Goal: Transaction & Acquisition: Purchase product/service

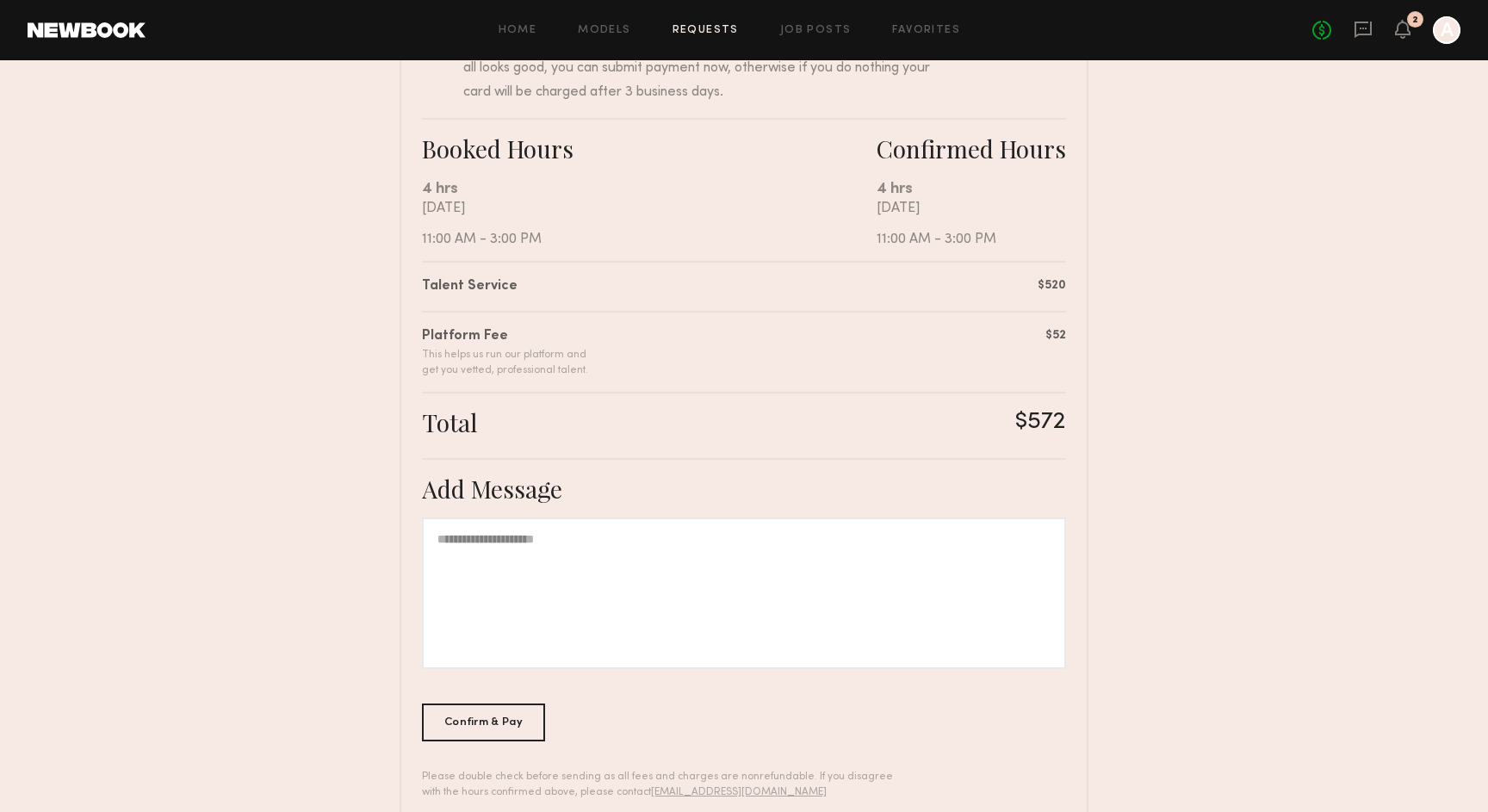
scroll to position [253, 0]
click at [782, 580] on div at bounding box center [744, 590] width 644 height 152
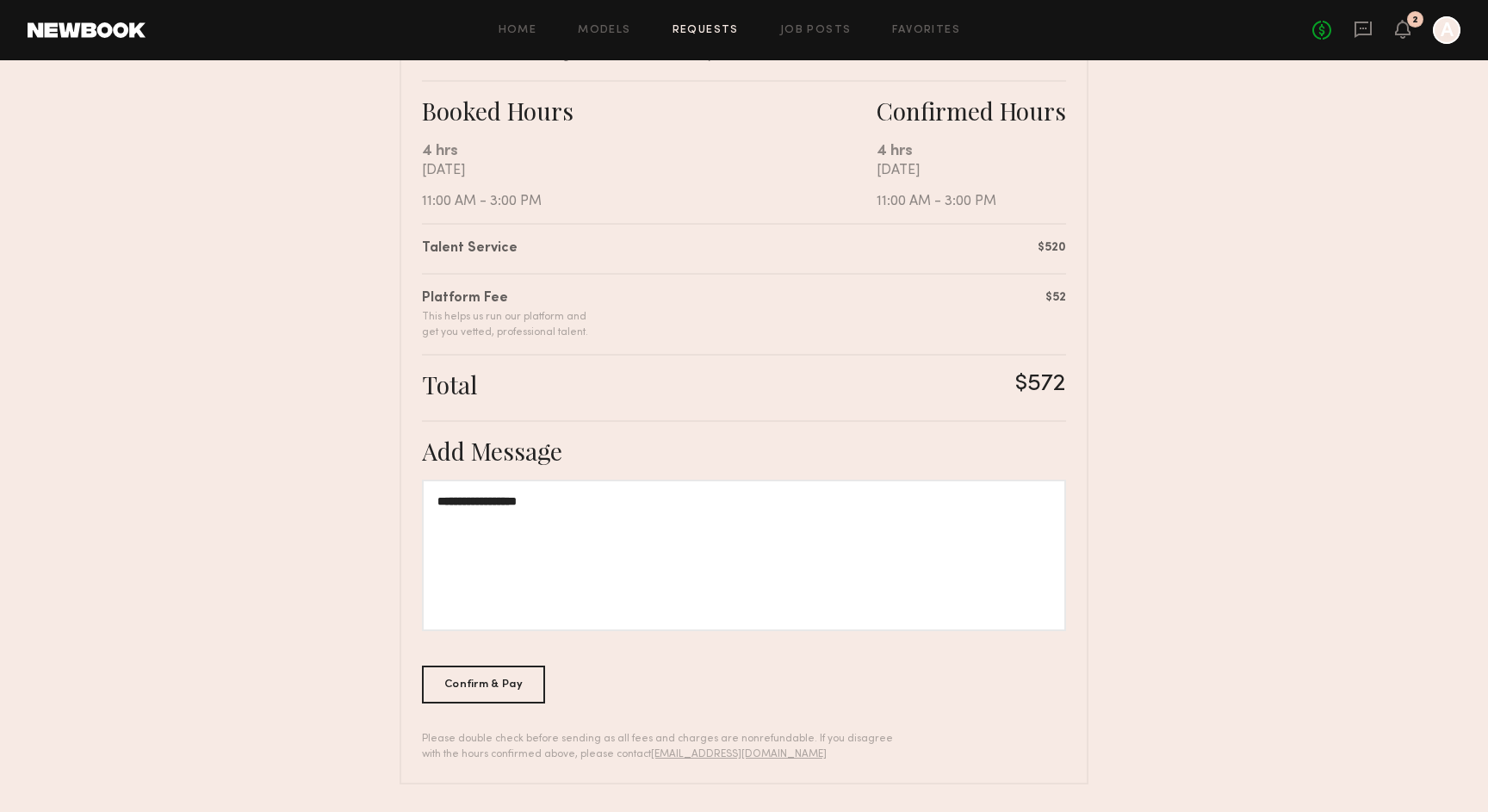
click at [367, 464] on nb-booking-payment "**********" at bounding box center [744, 291] width 1488 height 985
click at [1444, 24] on div at bounding box center [1447, 30] width 28 height 28
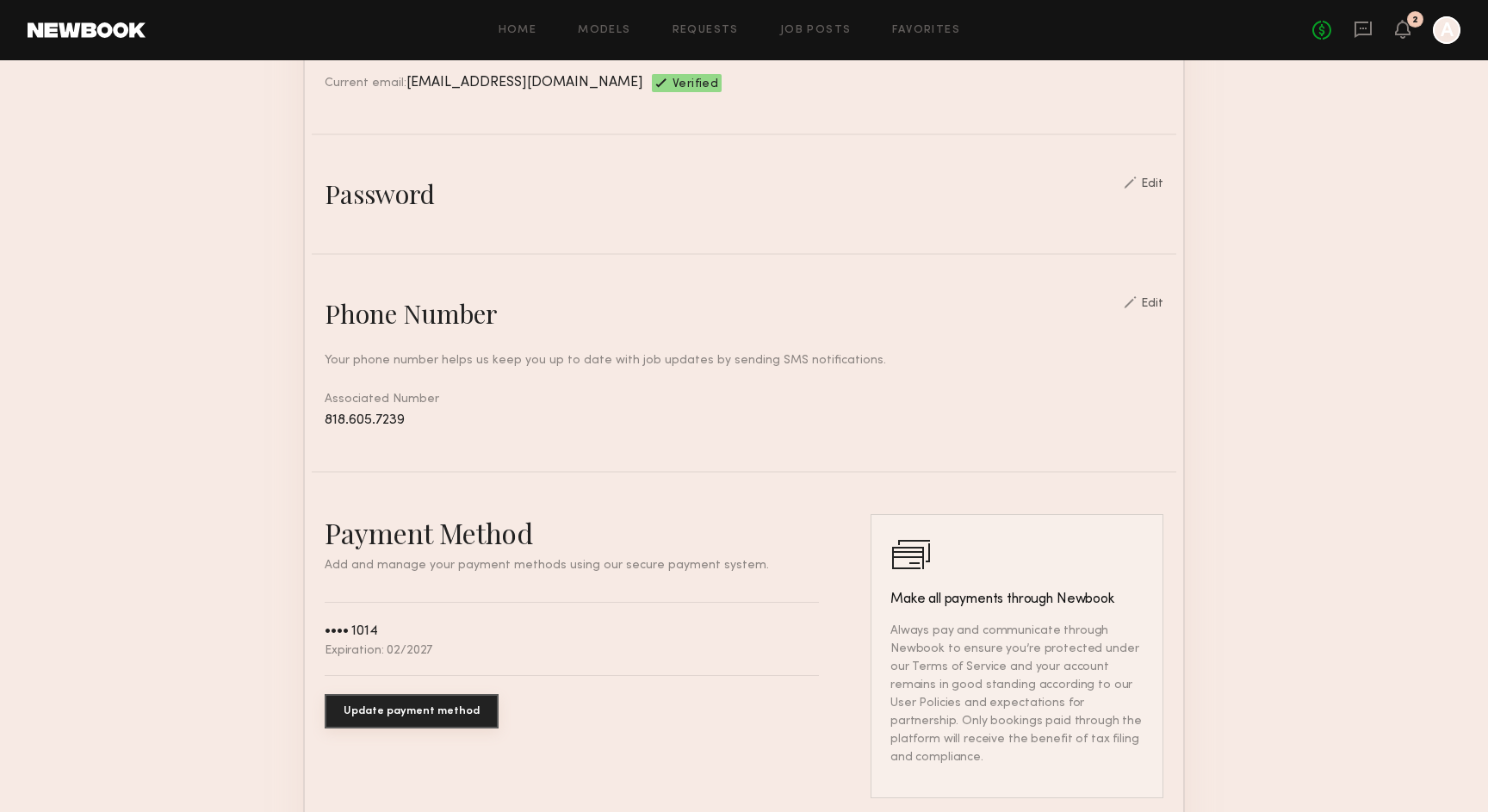
scroll to position [606, 0]
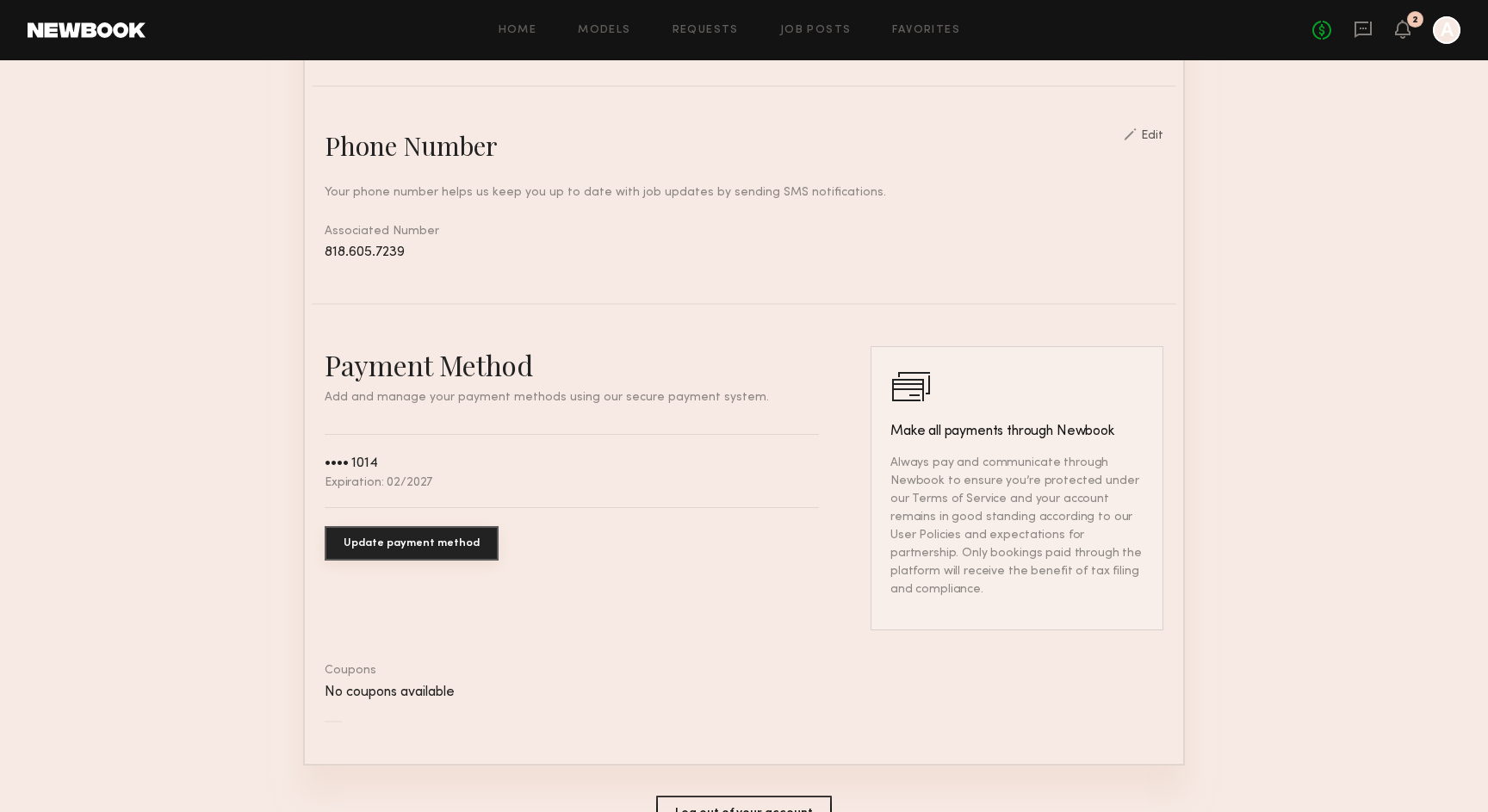
click at [433, 543] on button "Update payment method" at bounding box center [412, 543] width 174 height 35
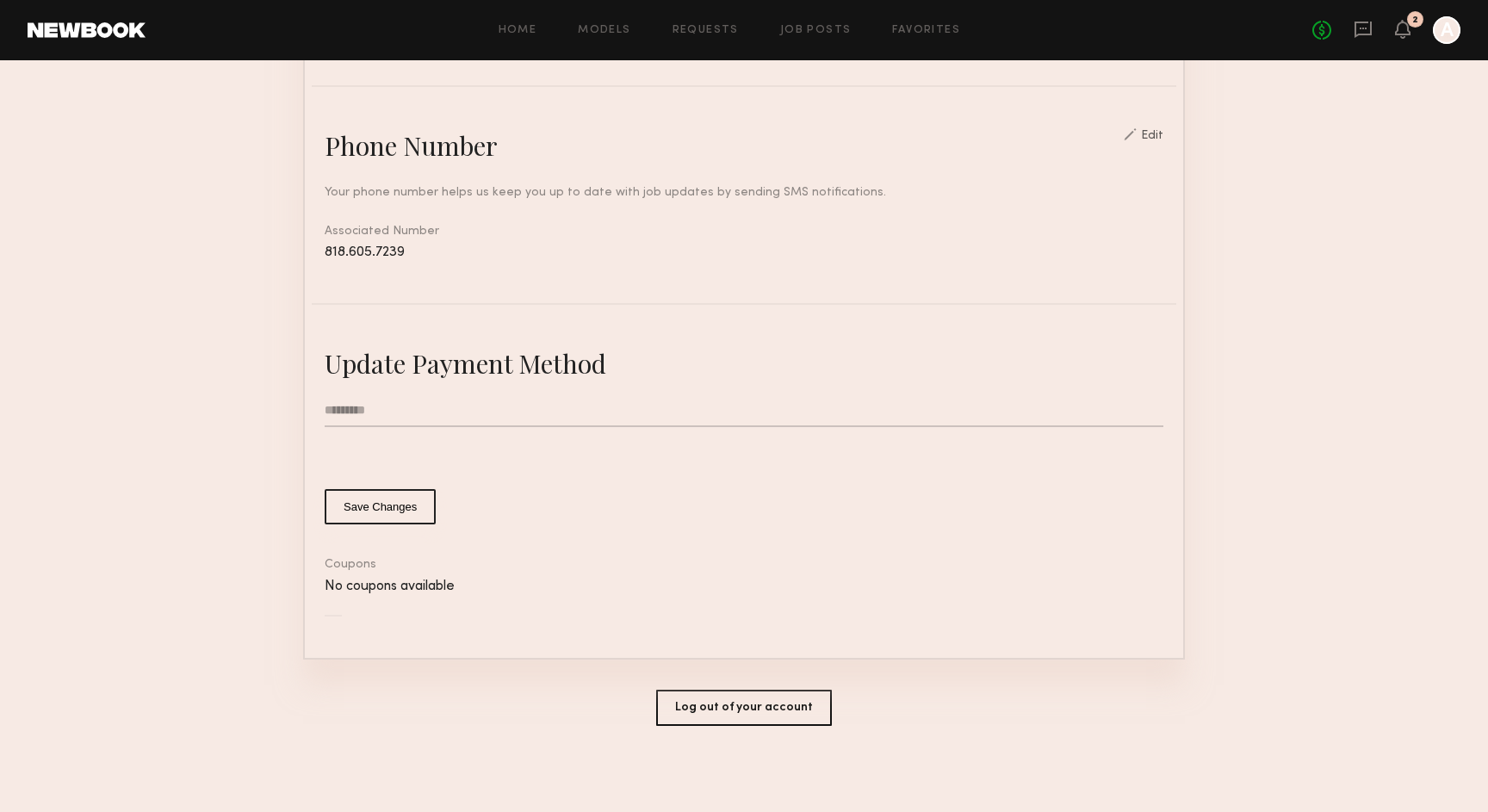
scroll to position [692, 0]
click at [361, 418] on input "text" at bounding box center [744, 414] width 839 height 33
click at [372, 411] on input "text" at bounding box center [744, 414] width 839 height 33
type input "*"
type input "**********"
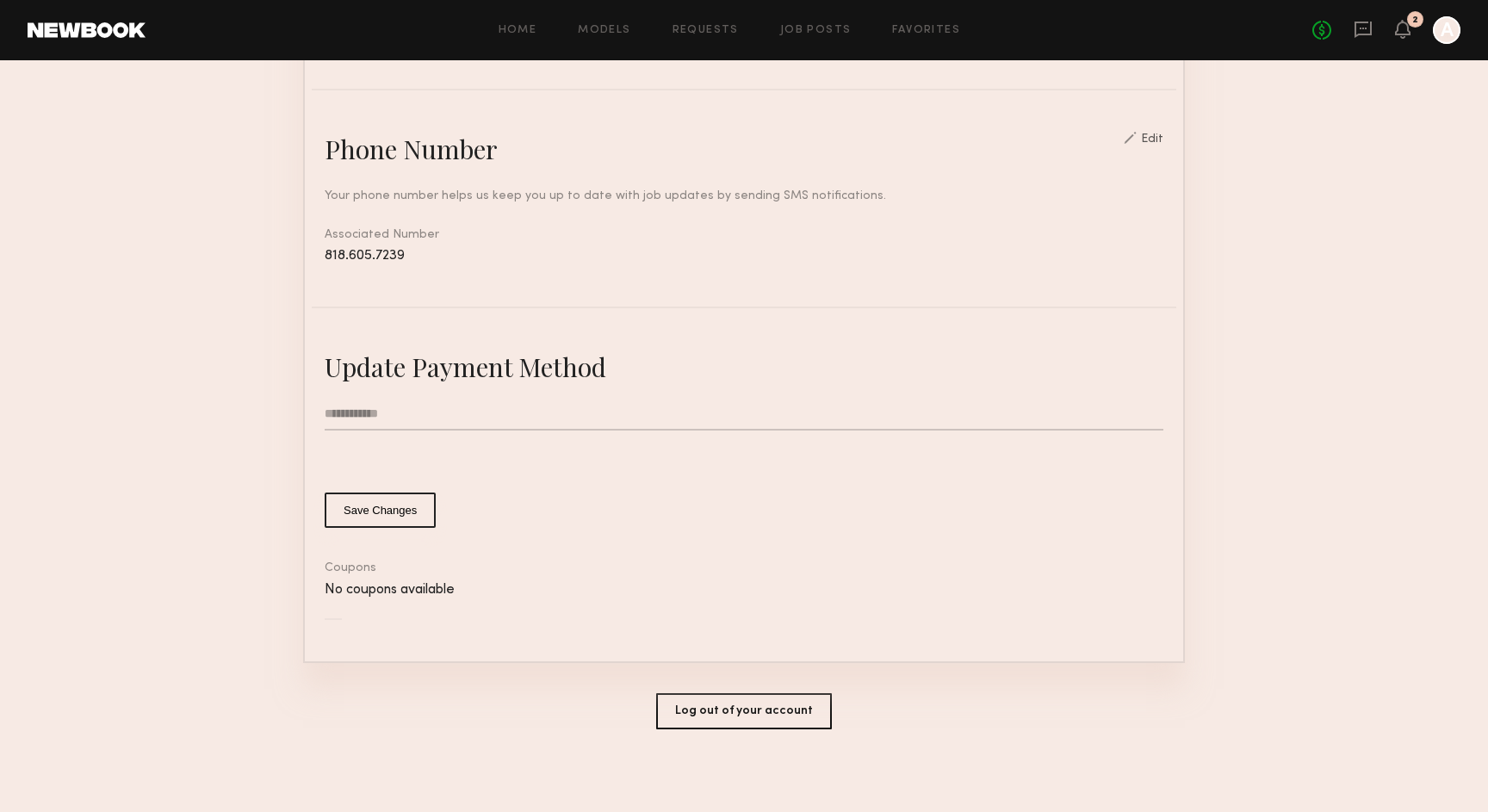
click at [388, 517] on button "Save Changes" at bounding box center [380, 510] width 111 height 36
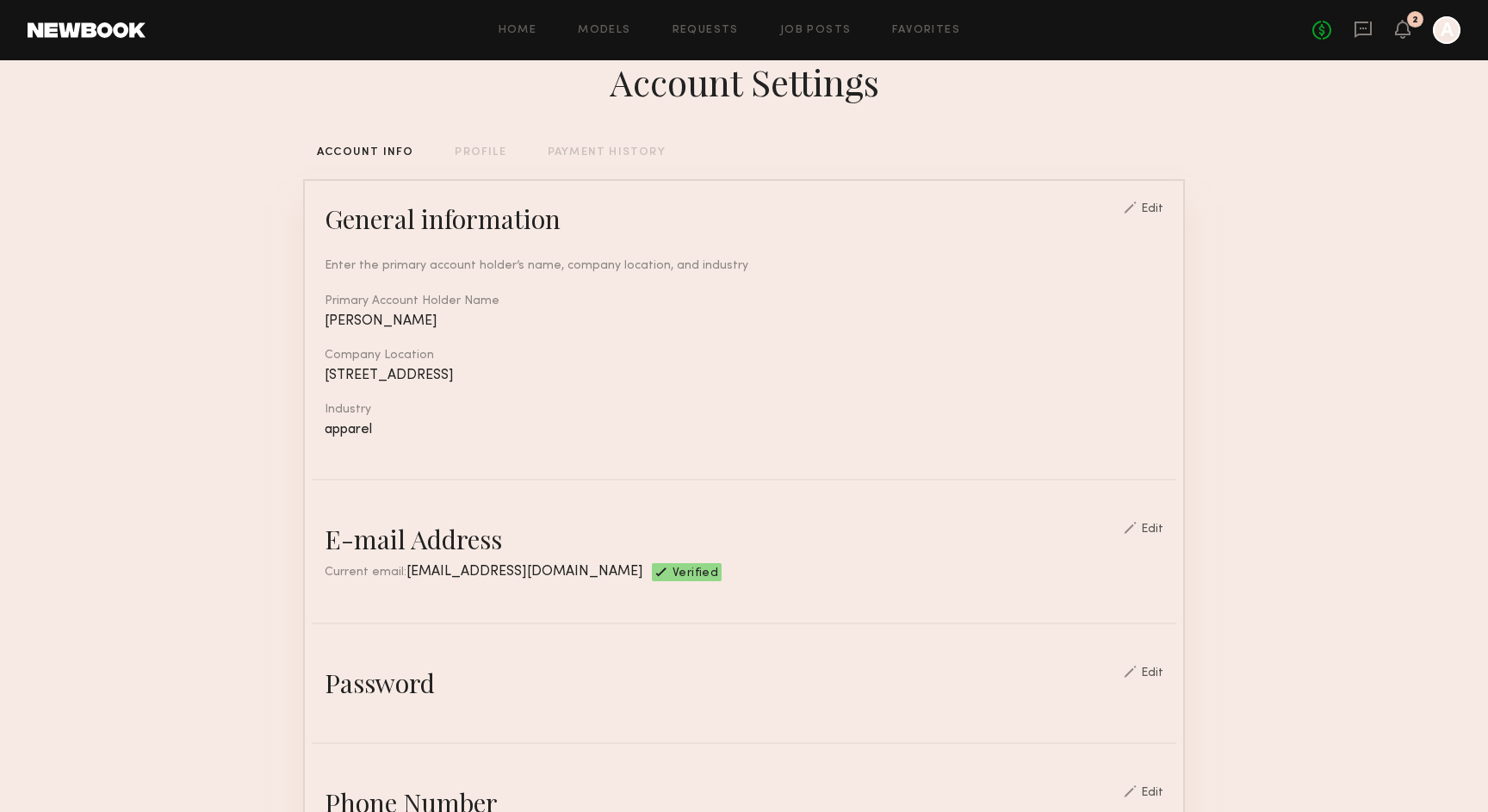
scroll to position [0, 0]
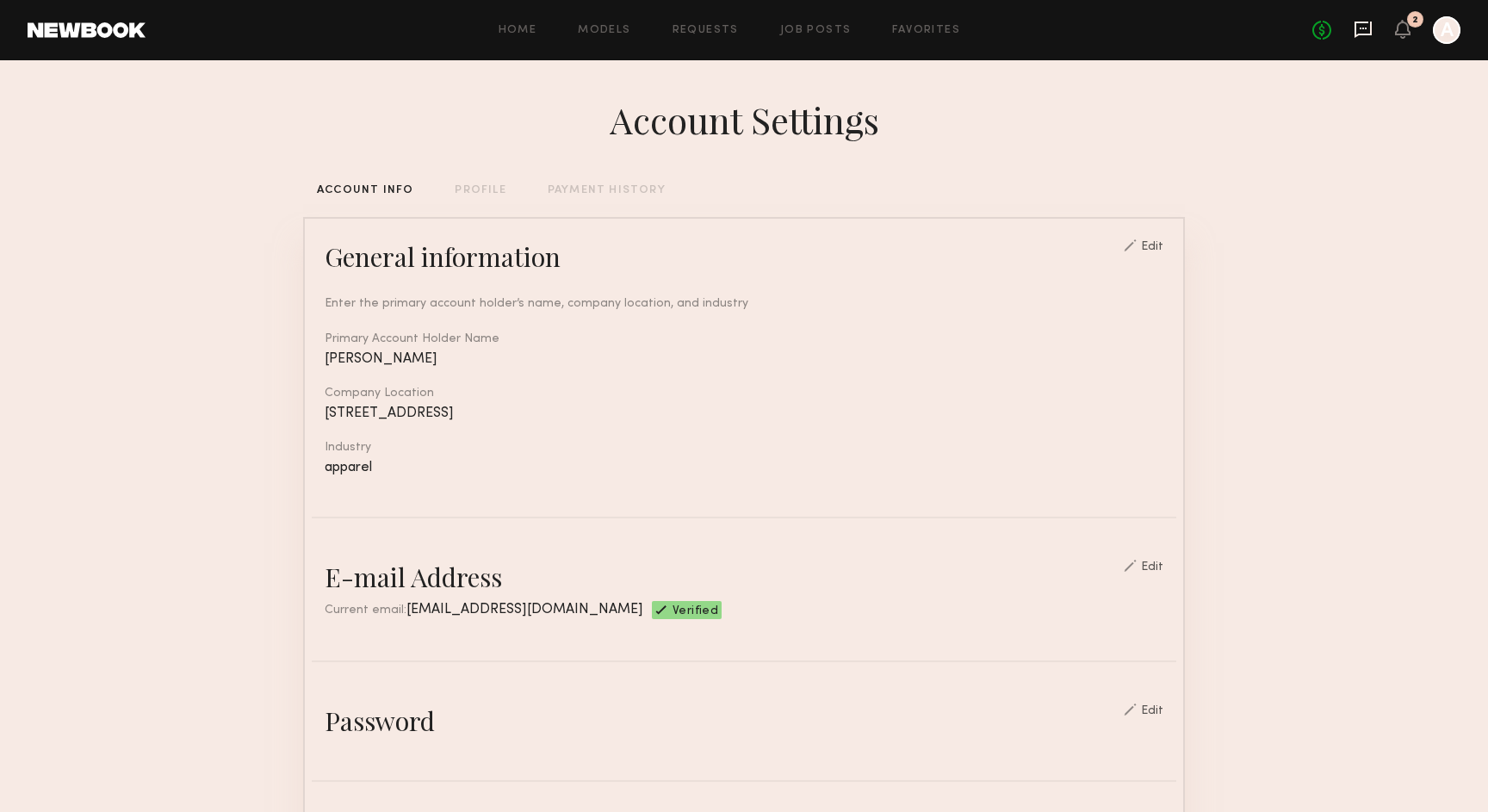
click at [1366, 25] on icon at bounding box center [1363, 29] width 19 height 19
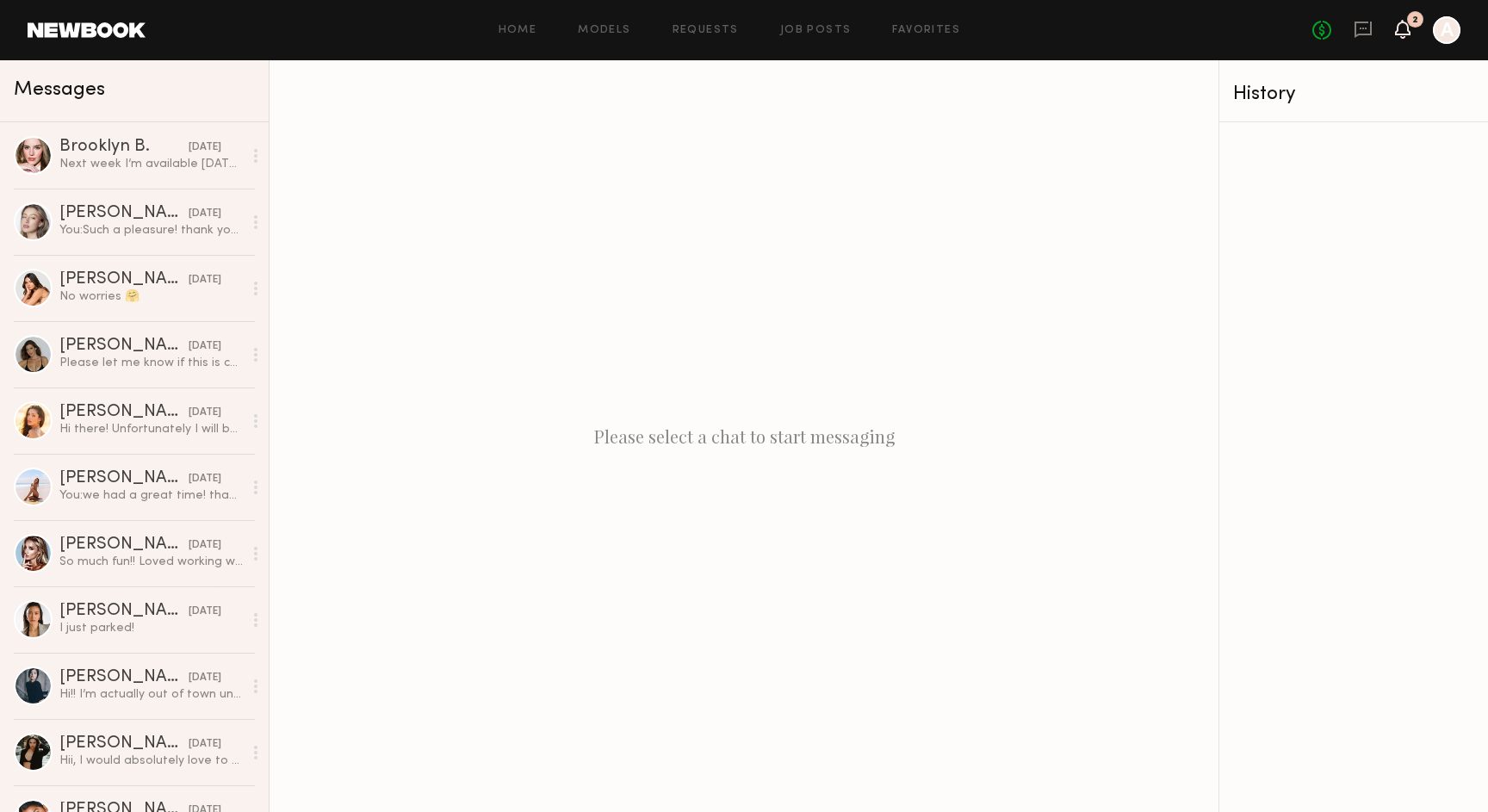
click at [1400, 28] on icon at bounding box center [1403, 29] width 14 height 12
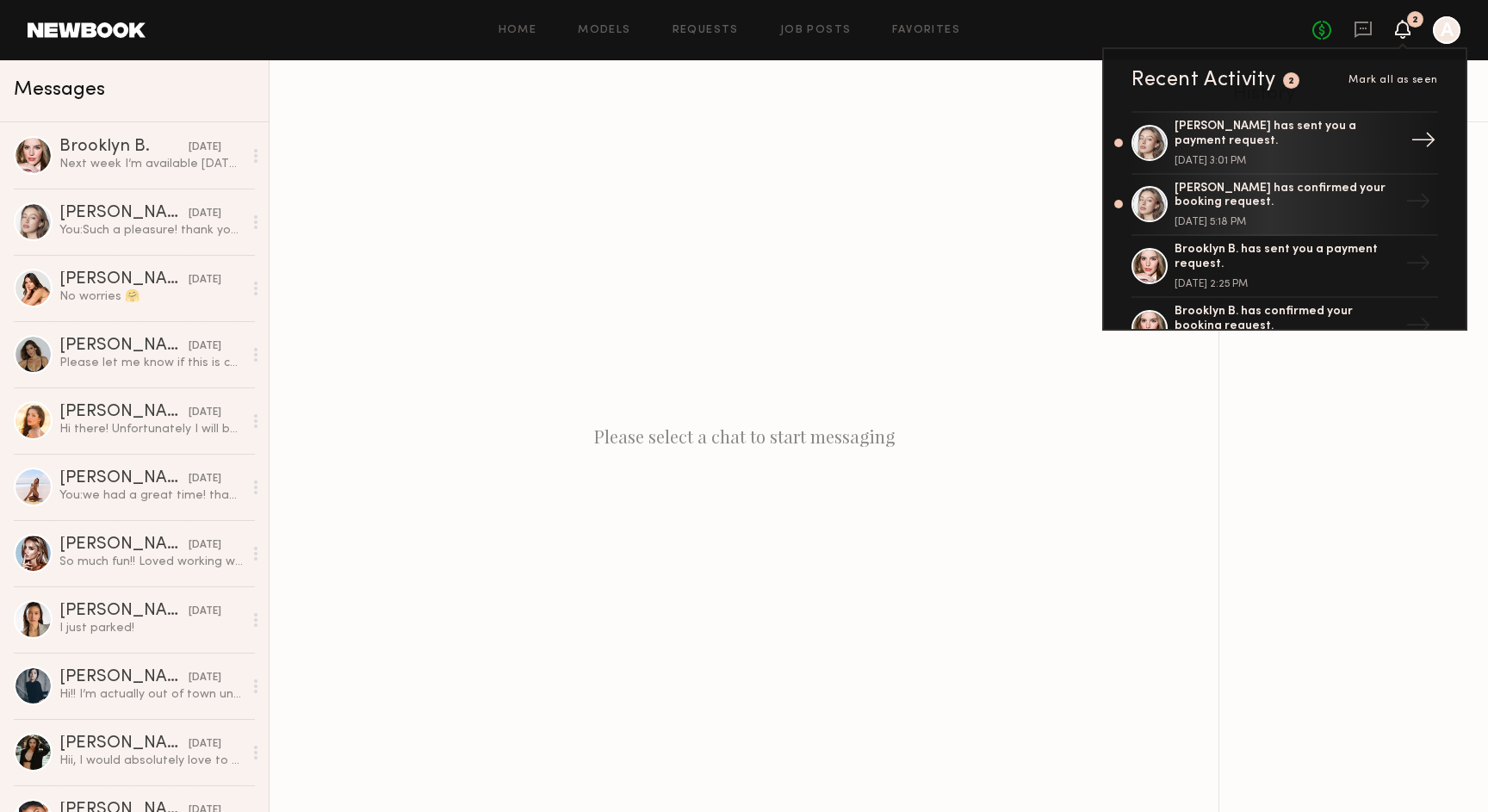
click at [1281, 143] on div "[PERSON_NAME] has sent you a payment request." at bounding box center [1286, 134] width 224 height 29
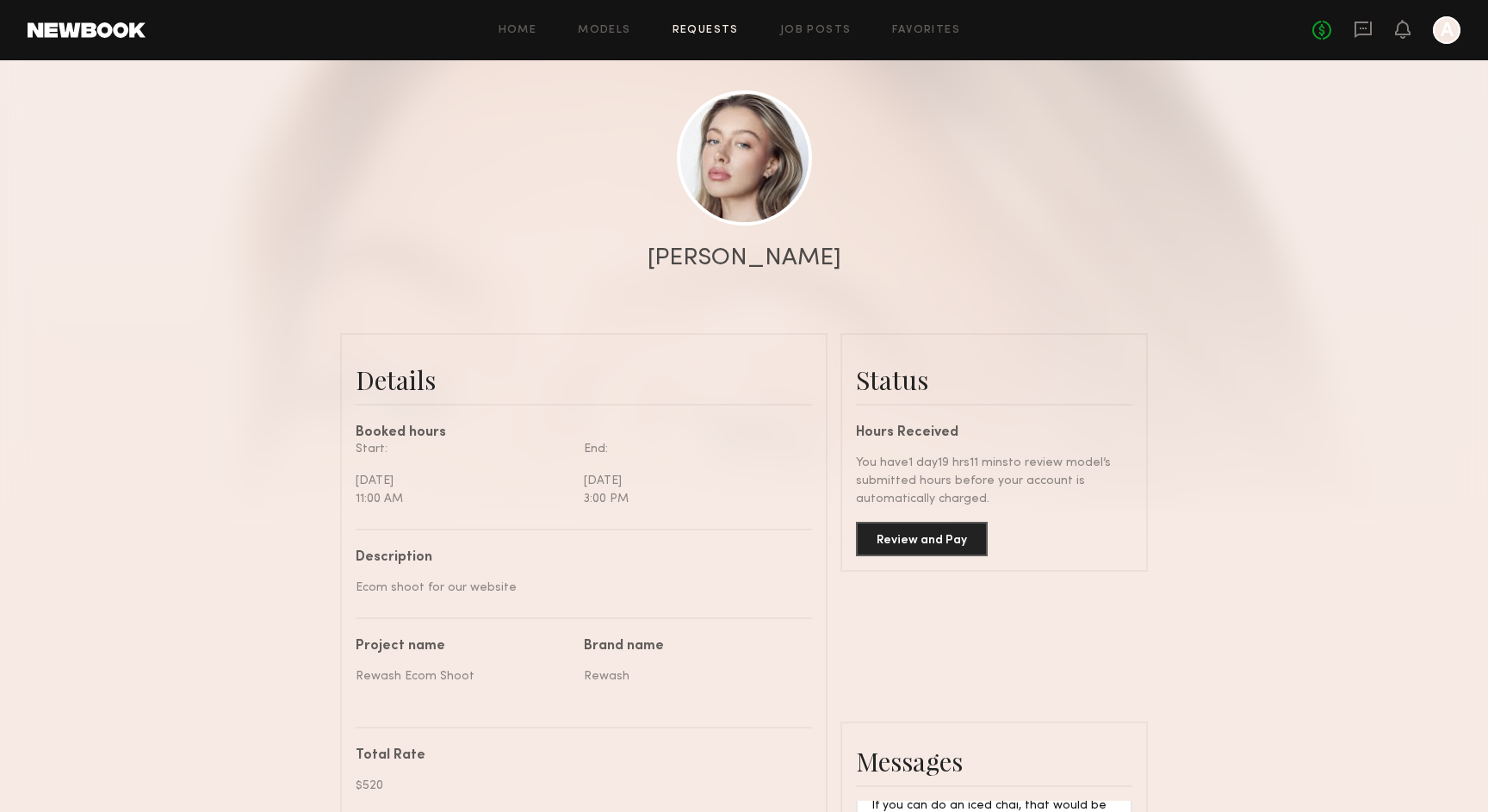
scroll to position [280, 0]
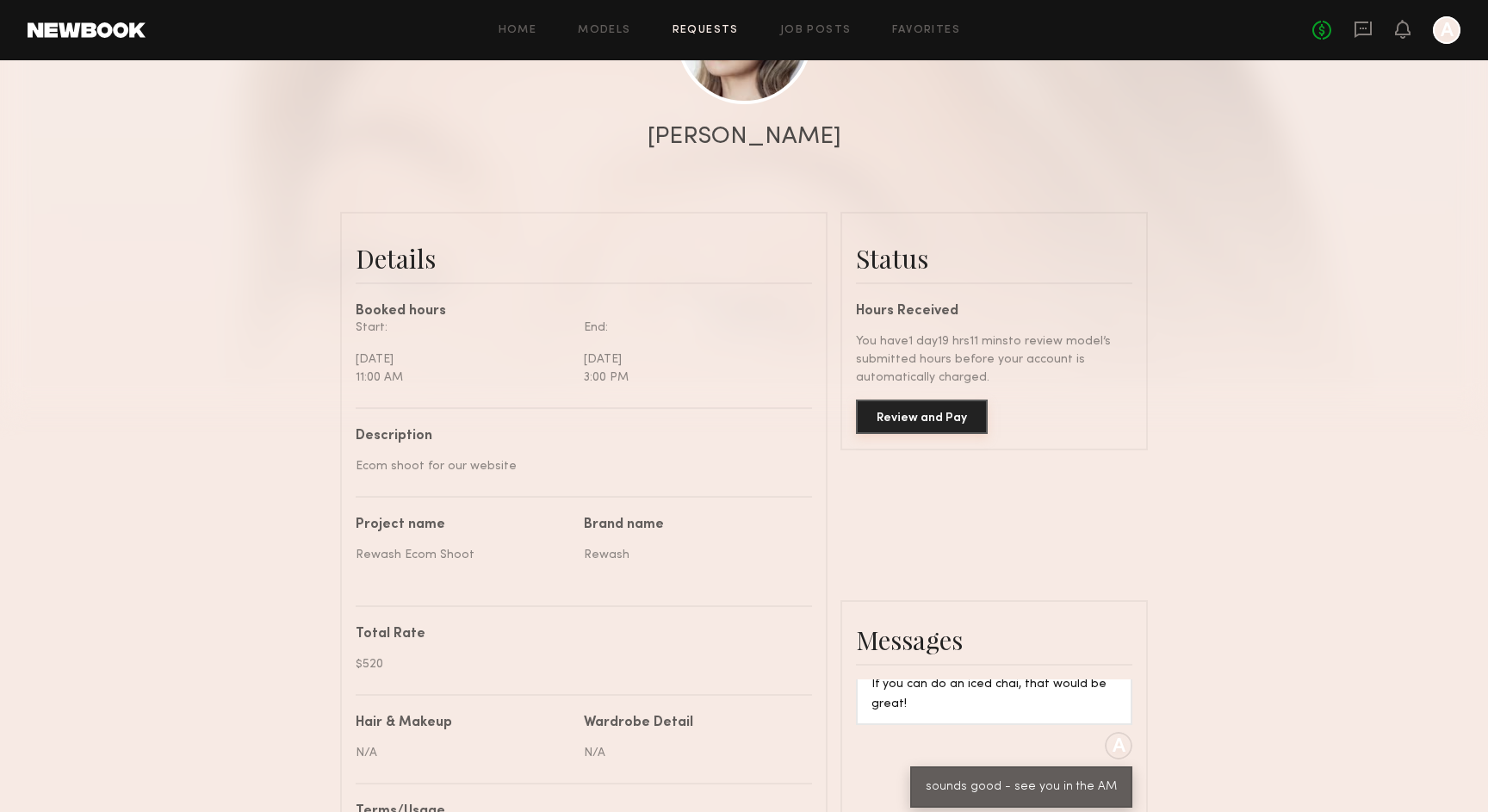
click at [965, 419] on button "Review and Pay" at bounding box center [922, 417] width 132 height 35
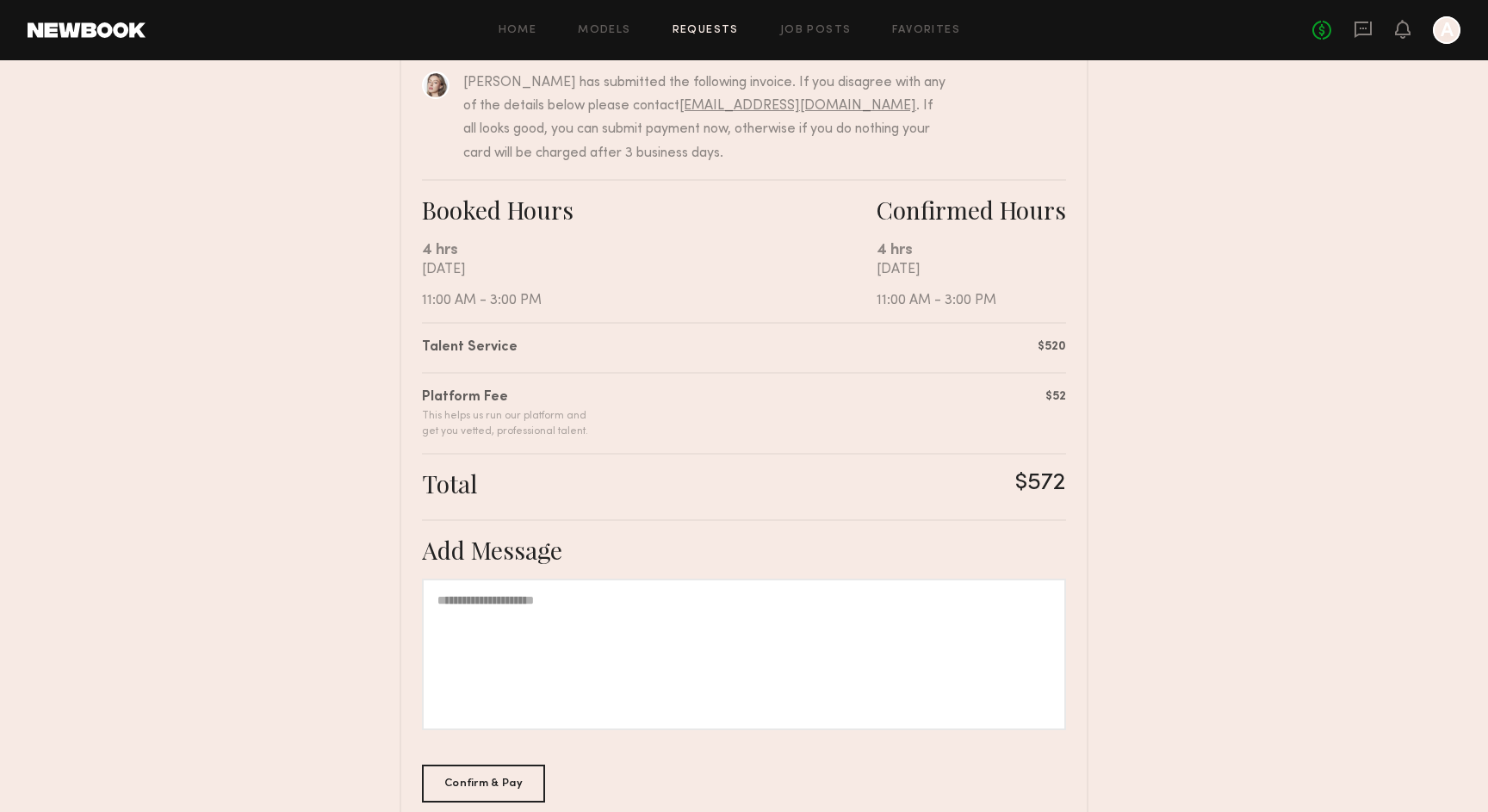
scroll to position [257, 0]
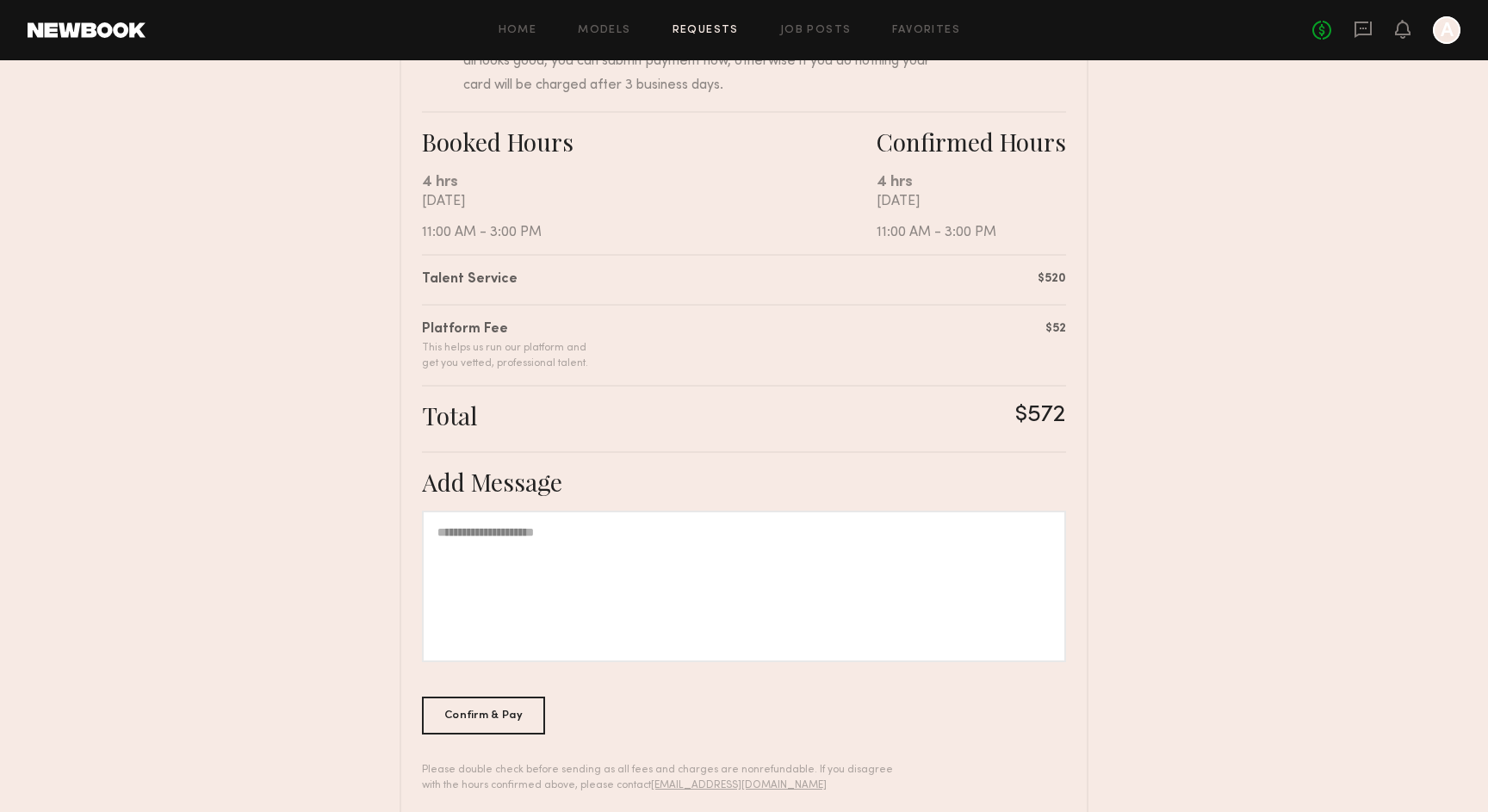
click at [590, 541] on div at bounding box center [744, 586] width 644 height 152
click at [493, 706] on div "Confirm & Pay" at bounding box center [484, 715] width 123 height 38
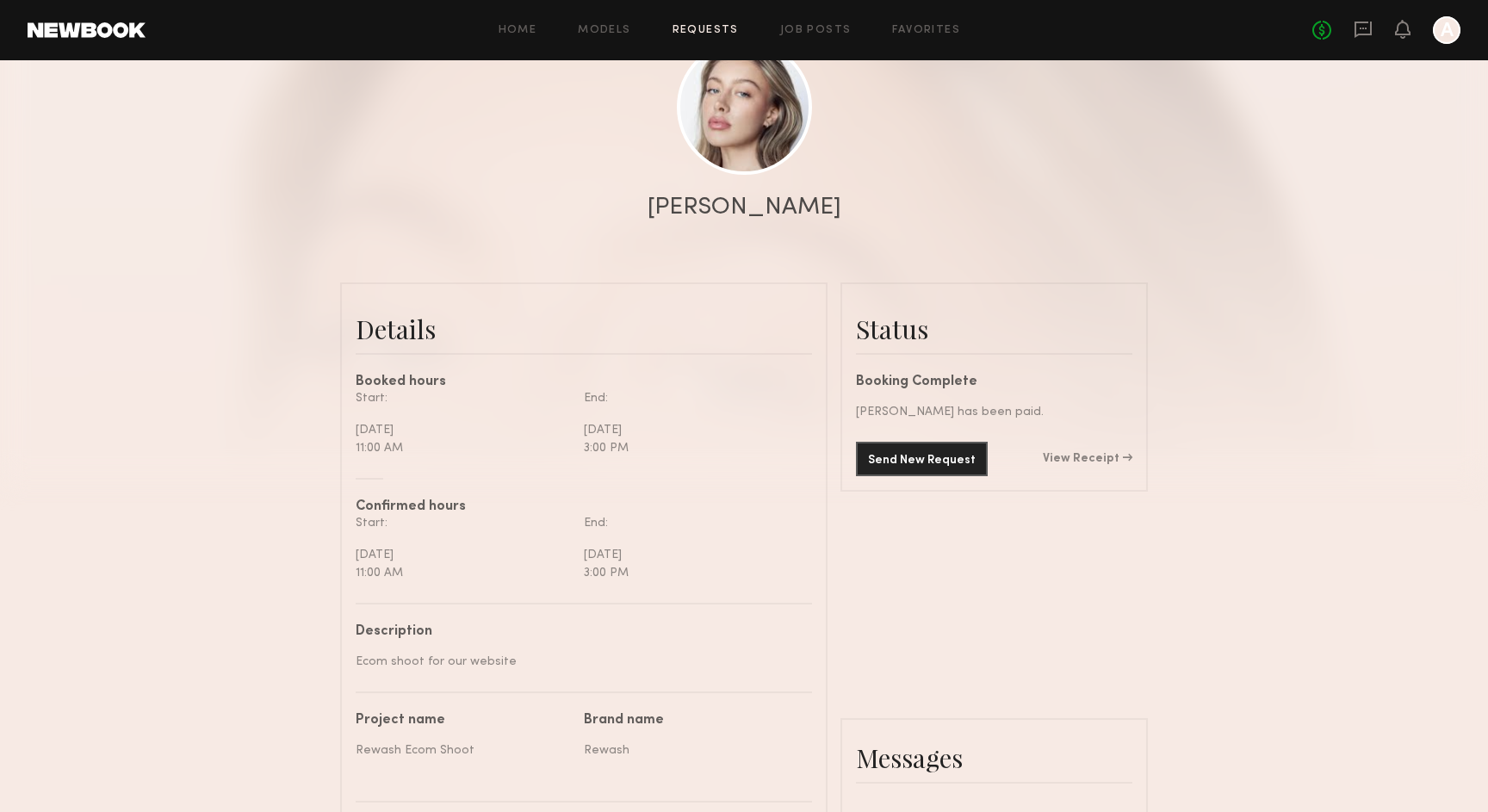
scroll to position [269, 0]
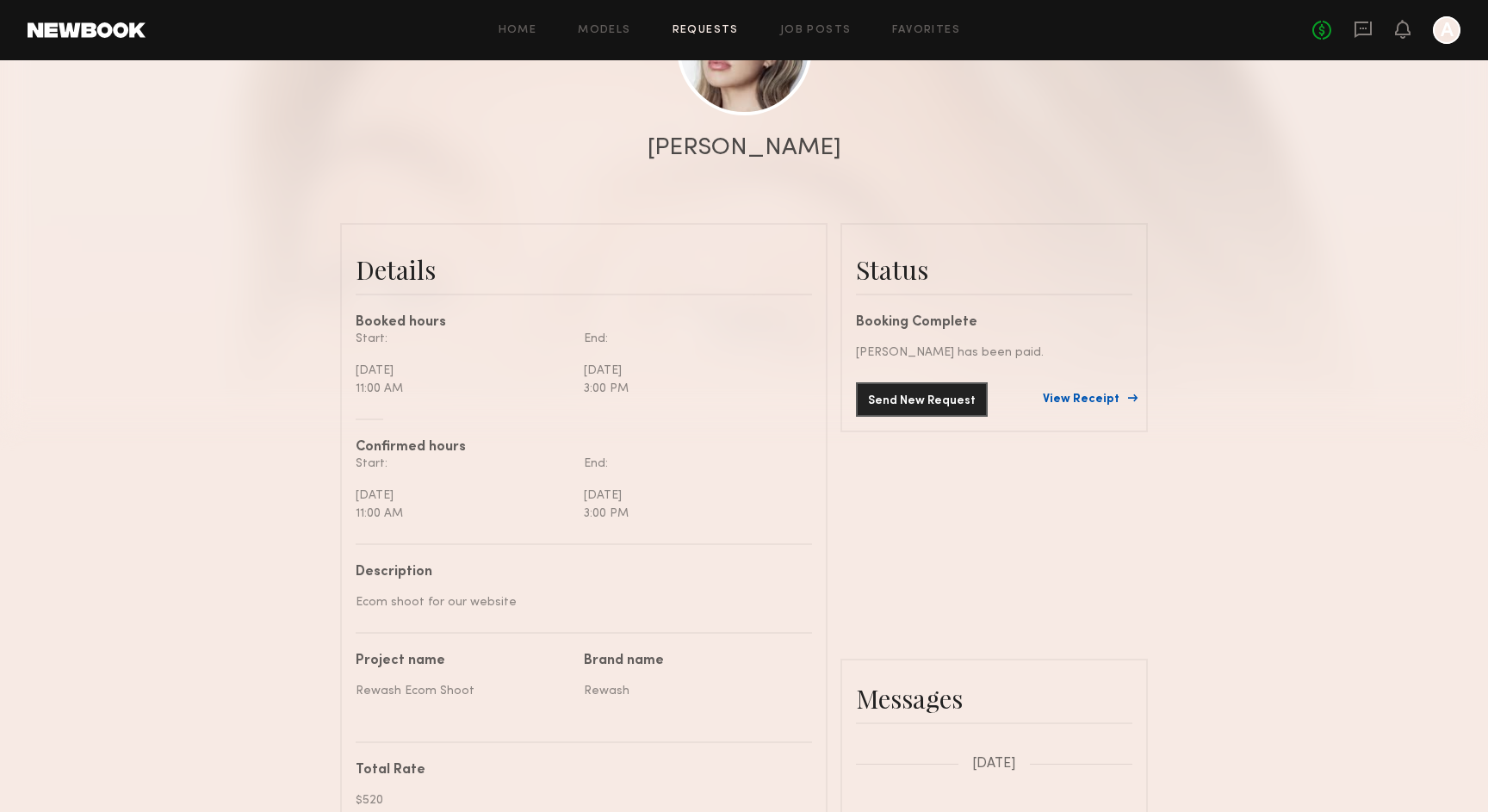
click at [1088, 394] on link "View Receipt" at bounding box center [1087, 400] width 89 height 12
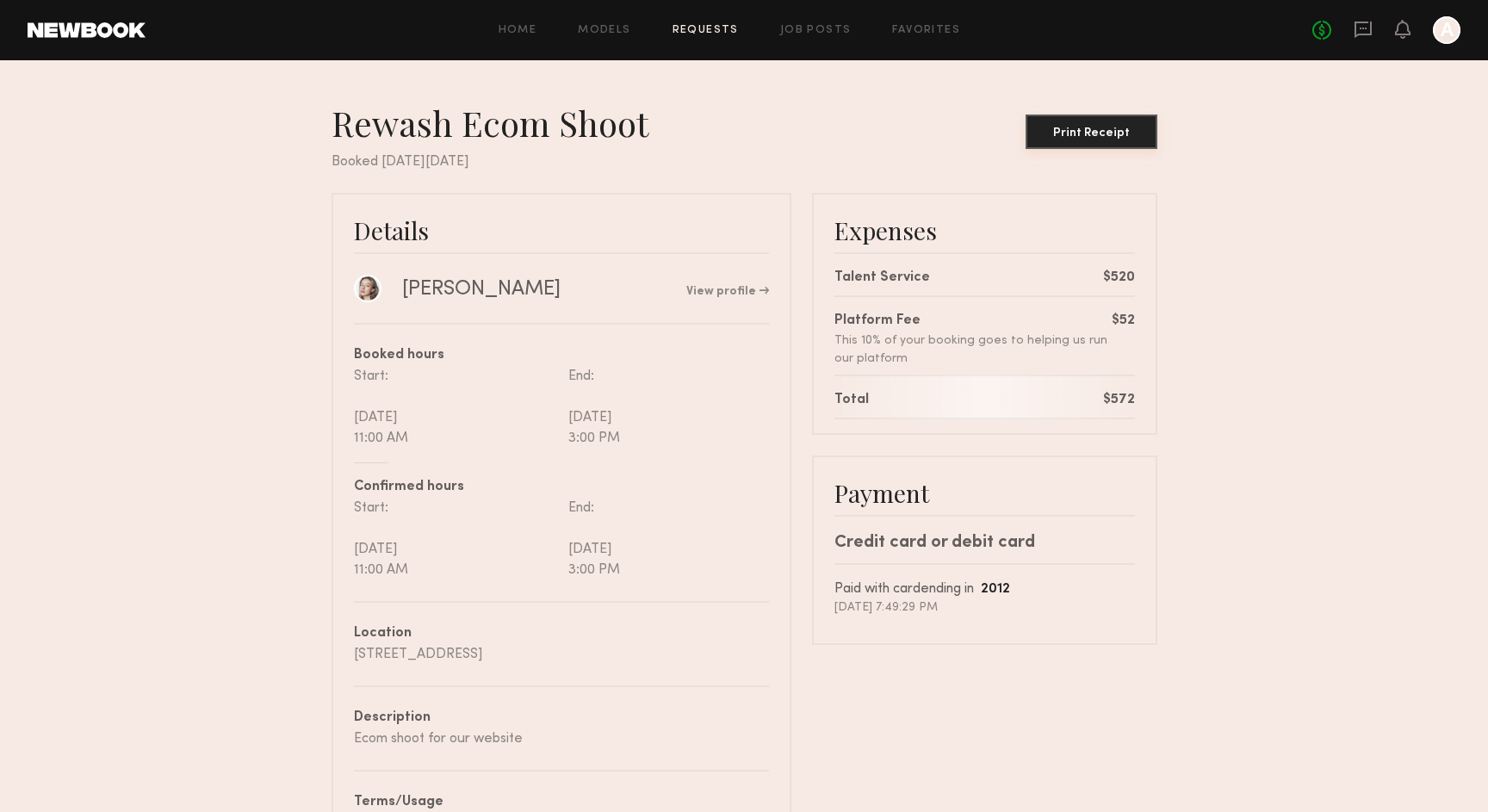
click at [1102, 141] on button "Print Receipt" at bounding box center [1091, 132] width 132 height 35
